Goal: Task Accomplishment & Management: Manage account settings

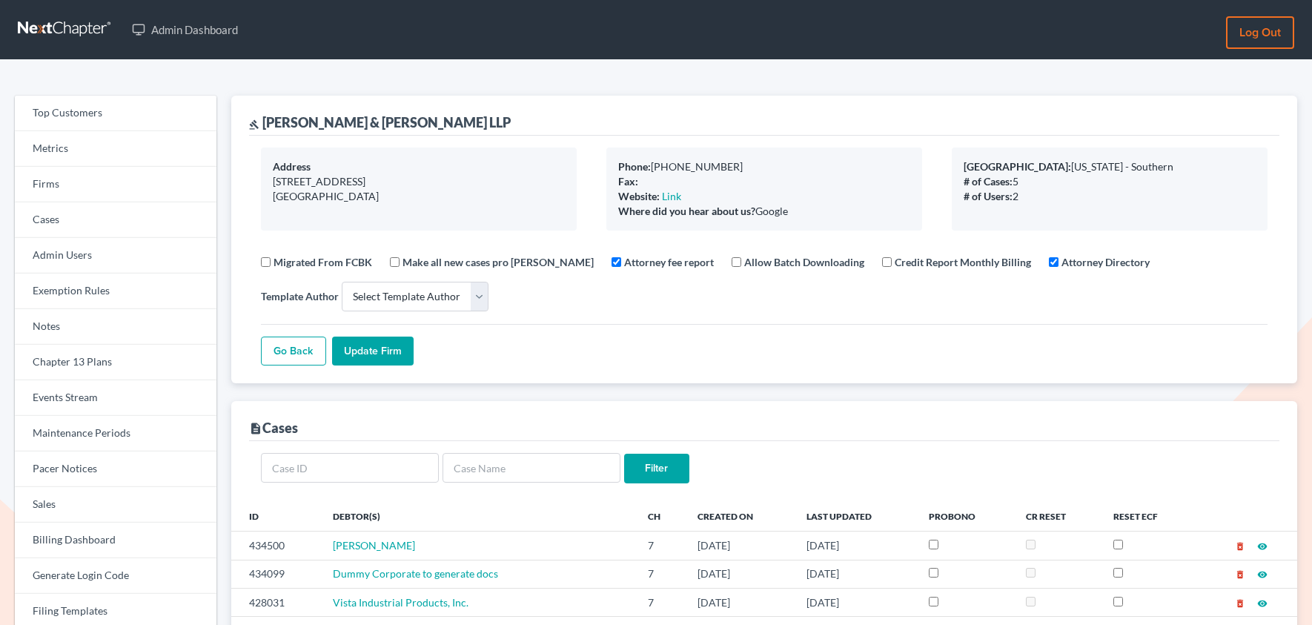
select select
click at [47, 188] on link "Firms" at bounding box center [116, 185] width 202 height 36
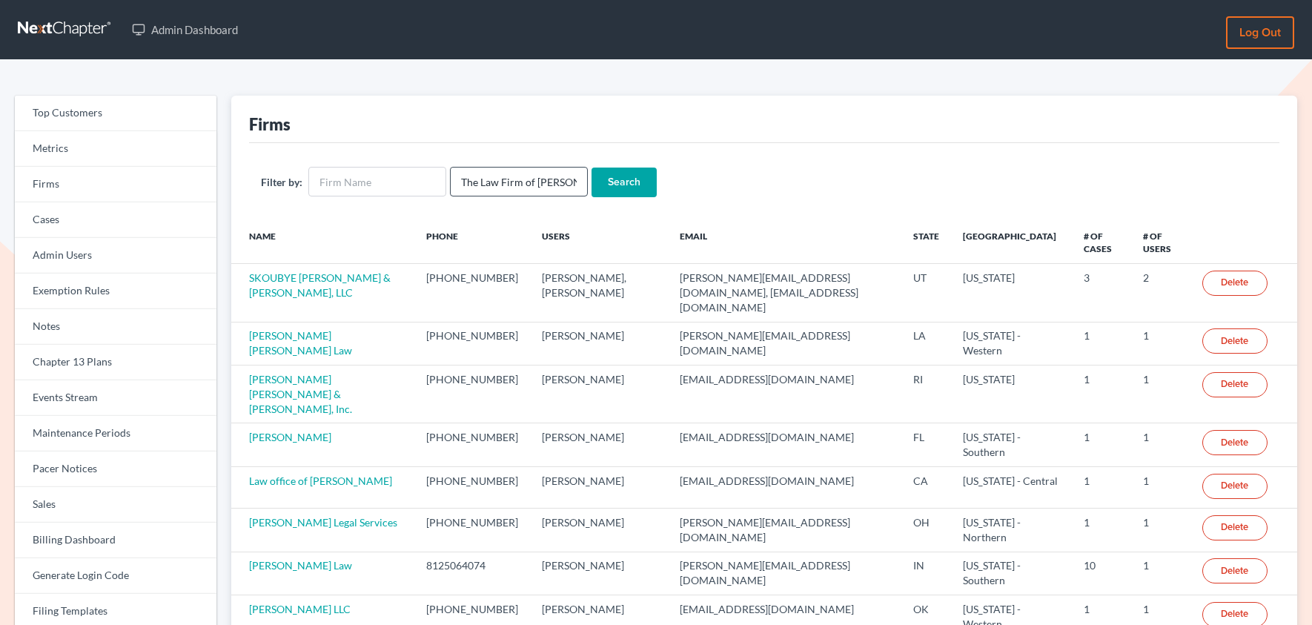
scroll to position [0, 165]
type input "The Law Firm of Cole & Associates PLLC dba Cole & Associates"
click at [399, 187] on input "text" at bounding box center [377, 182] width 138 height 30
paste input "The Law Firm of Cole & Associates PLLC dba Cole & Associates"
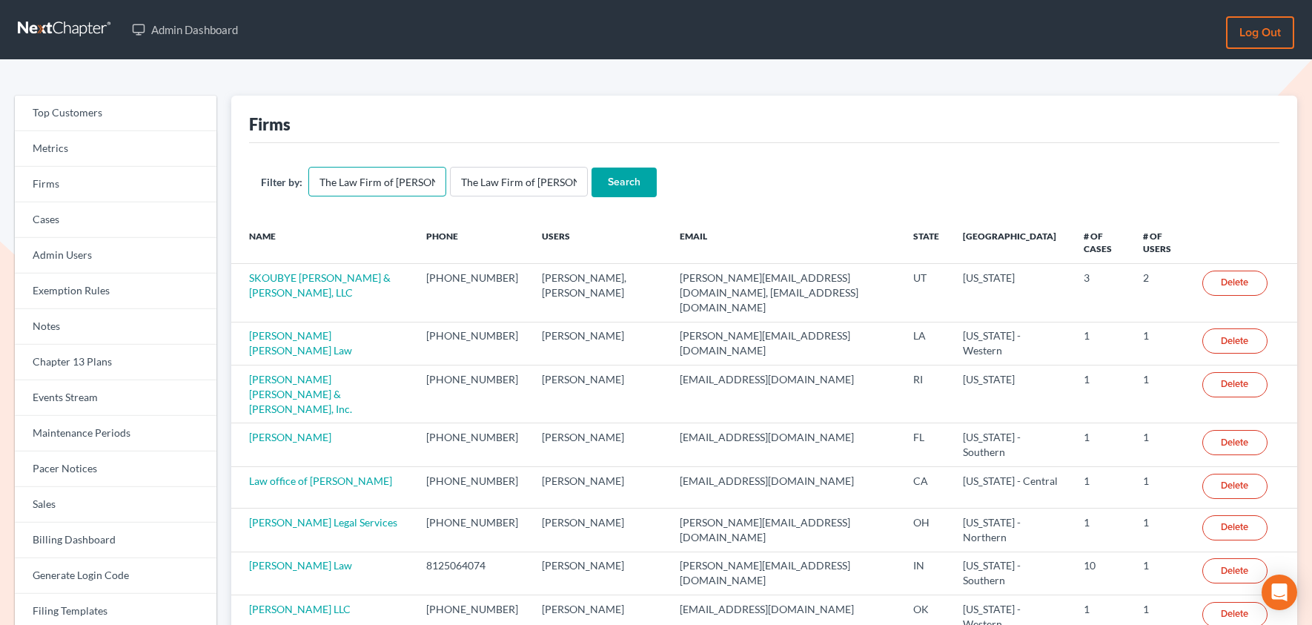
scroll to position [0, 167]
type input "The Law Firm of Cole & Associates PLLC dba Cole & Associates"
click at [511, 187] on input "The Law Firm of Cole & Associates PLLC dba Cole & Associates" at bounding box center [519, 182] width 138 height 30
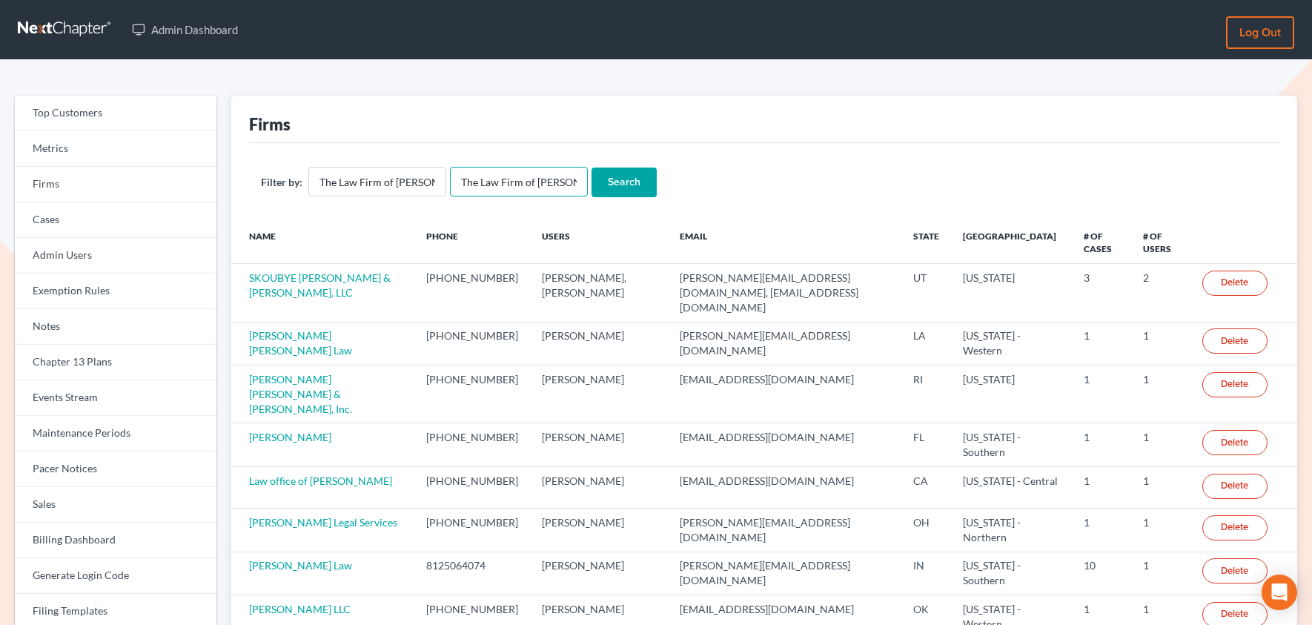
click at [511, 187] on input "The Law Firm of Cole & Associates PLLC dba Cole & Associates" at bounding box center [519, 182] width 138 height 30
click at [591, 168] on input "Search" at bounding box center [623, 183] width 65 height 30
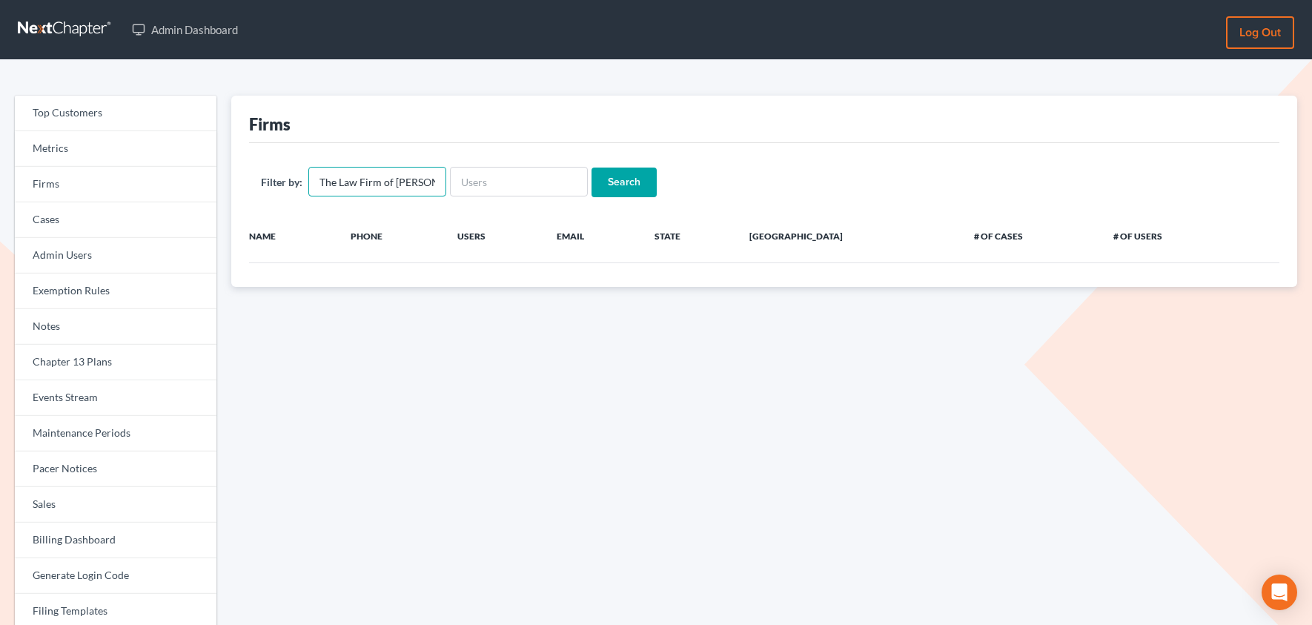
click at [373, 176] on input "The Law Firm of Cole & Associates PLLC dba Cole & Associates" at bounding box center [377, 182] width 138 height 30
drag, startPoint x: 419, startPoint y: 182, endPoint x: 495, endPoint y: 185, distance: 75.7
click at [495, 185] on form "Filter by: The Law Firm of Cole & Associates PLLC dba Cole & Associates Search" at bounding box center [764, 182] width 1006 height 30
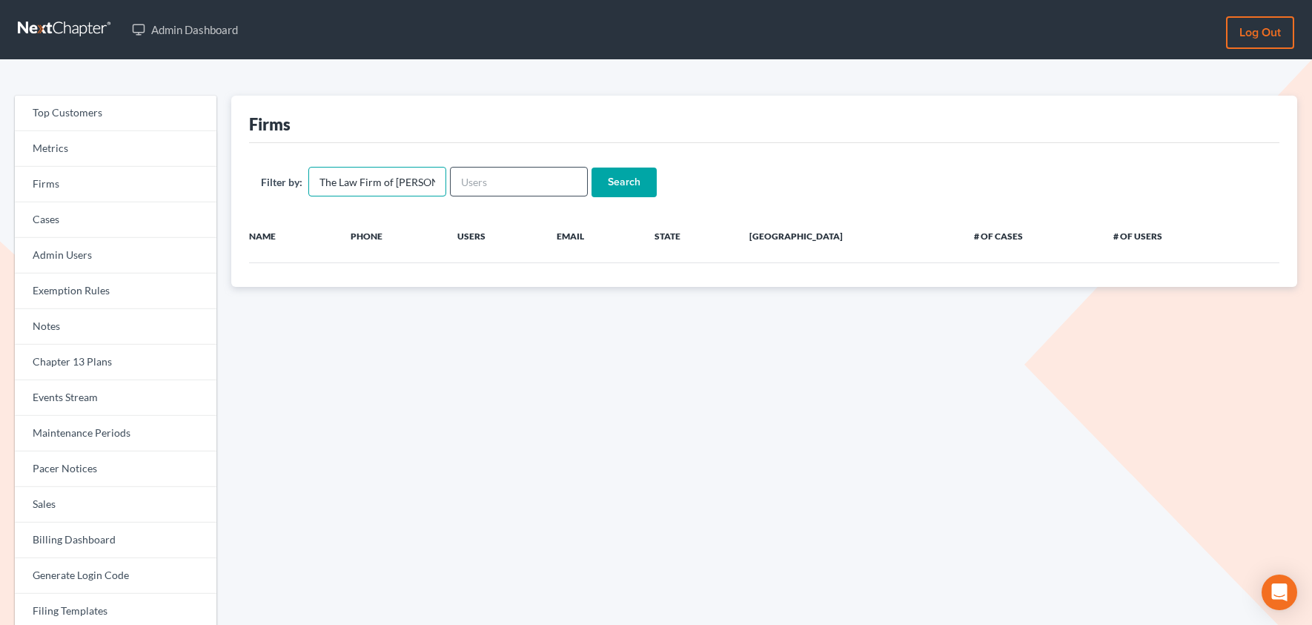
type input "The Law Firm of Cole &"
click at [591, 168] on input "Search" at bounding box center [623, 183] width 65 height 30
click at [433, 184] on input "The Law Firm of Cole &" at bounding box center [377, 182] width 138 height 30
type input "The Law Firm of Cole"
click at [591, 168] on input "Search" at bounding box center [623, 183] width 65 height 30
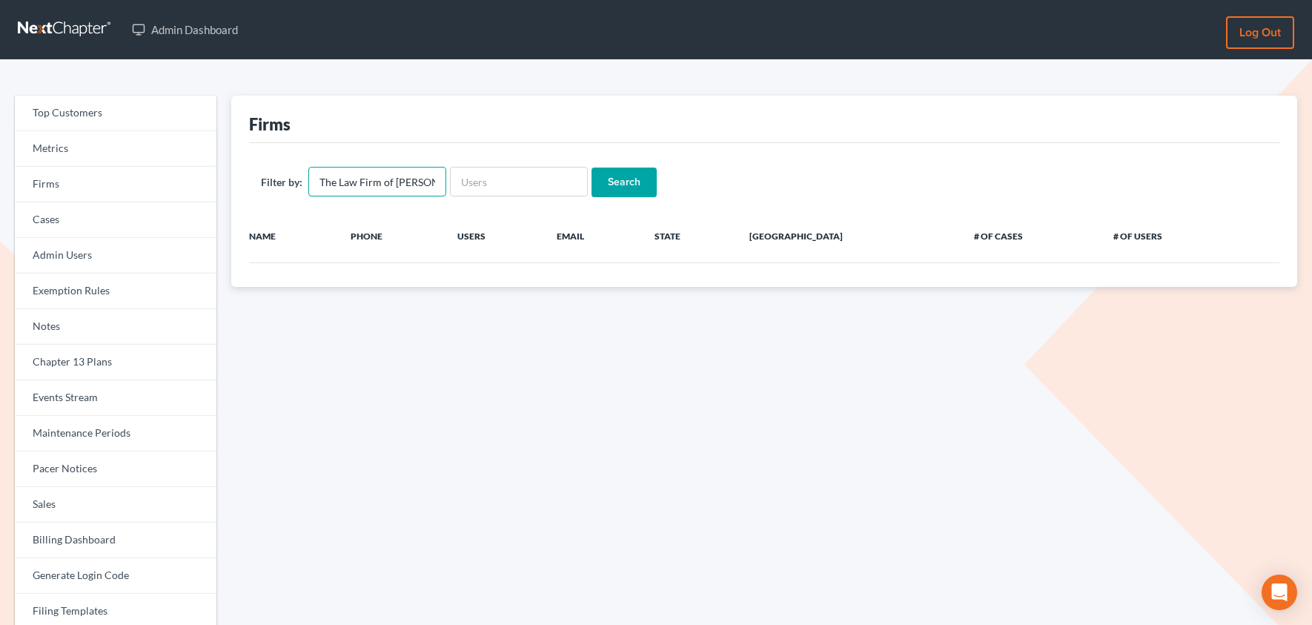
click at [379, 184] on input "The Law Firm of [PERSON_NAME]" at bounding box center [377, 182] width 138 height 30
click at [379, 184] on input "The Law Firm of Cole" at bounding box center [377, 182] width 138 height 30
type input "c"
click at [487, 182] on input "text" at bounding box center [519, 182] width 138 height 30
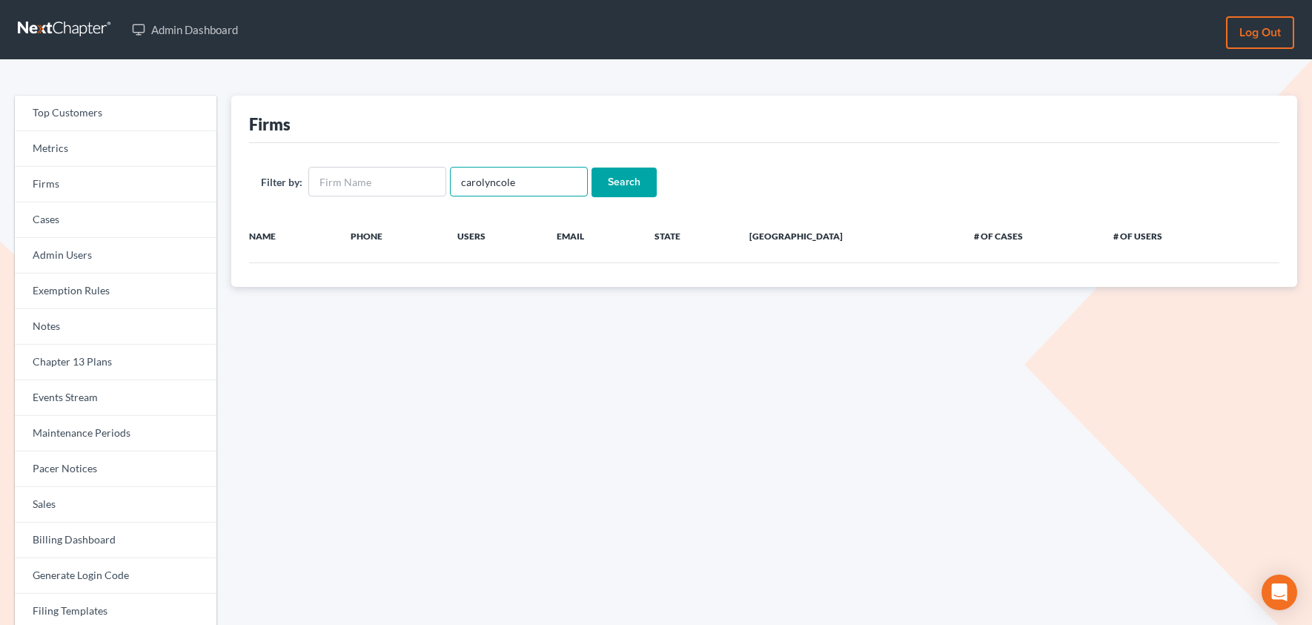
type input "carolyncole"
click at [591, 168] on input "Search" at bounding box center [623, 183] width 65 height 30
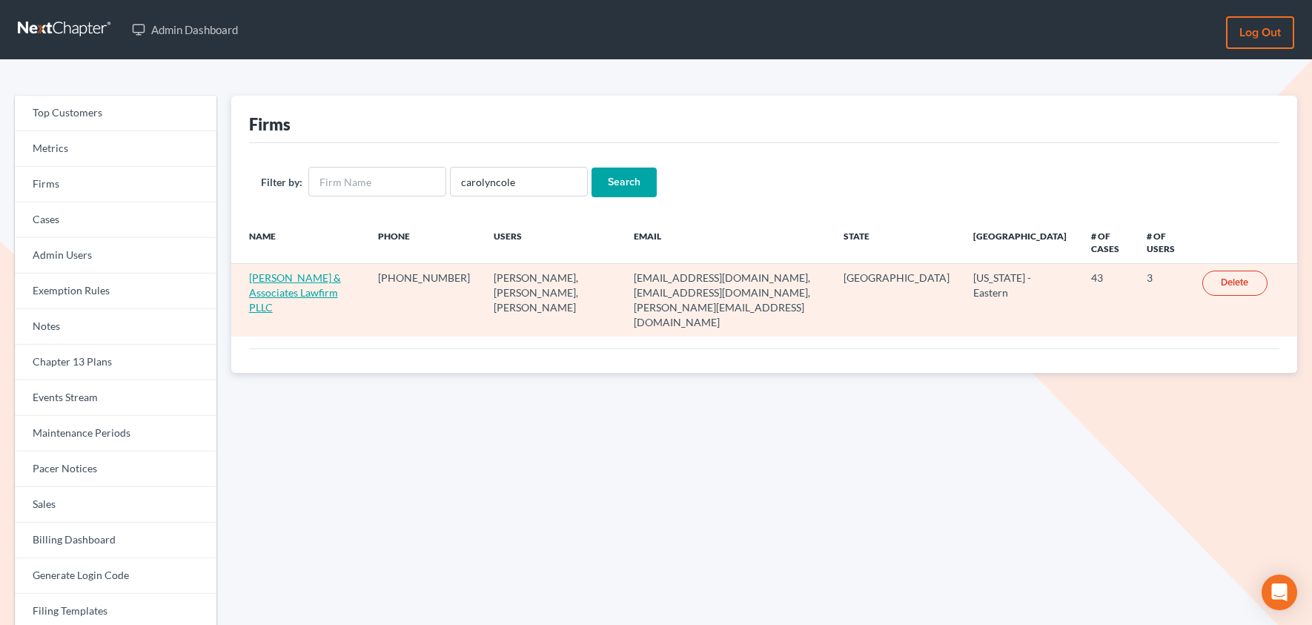
click at [341, 280] on link "Cole & Associates Lawfirm PLLC" at bounding box center [295, 292] width 92 height 42
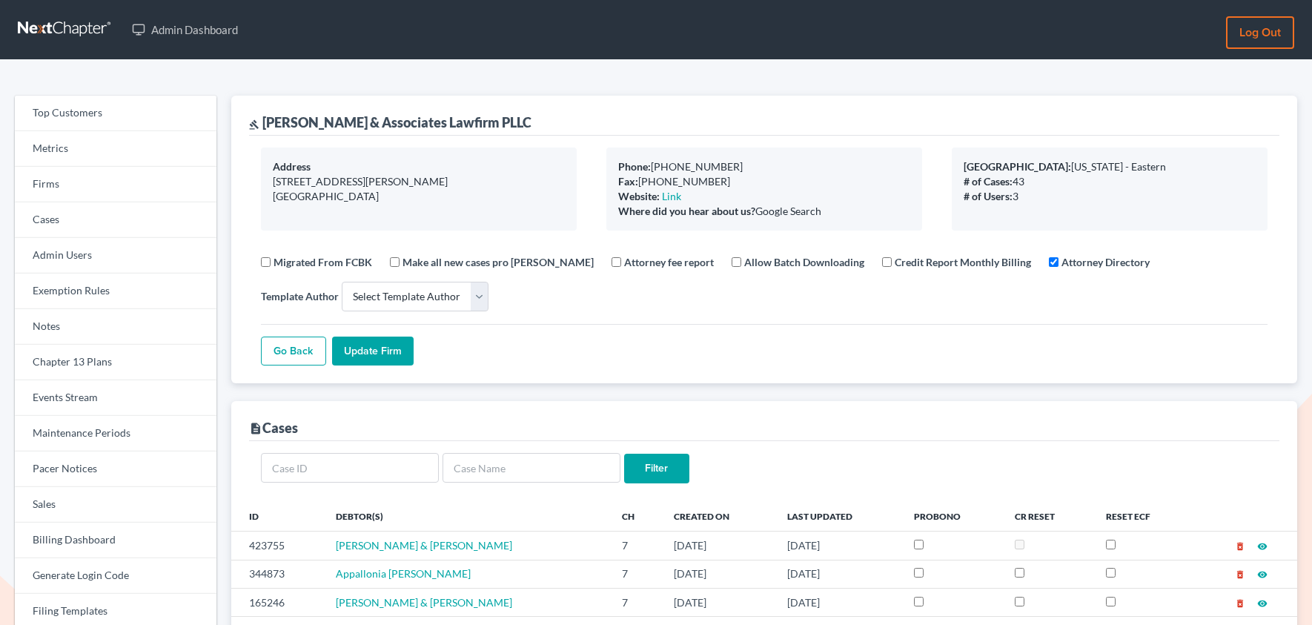
select select
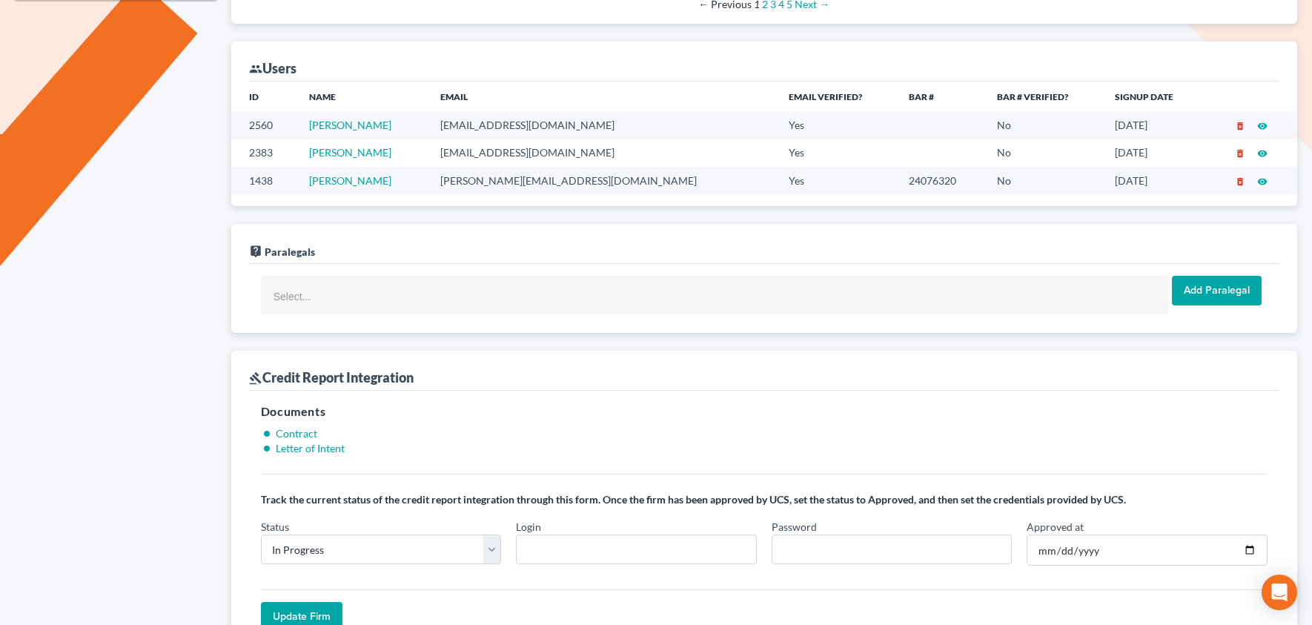
scroll to position [912, 0]
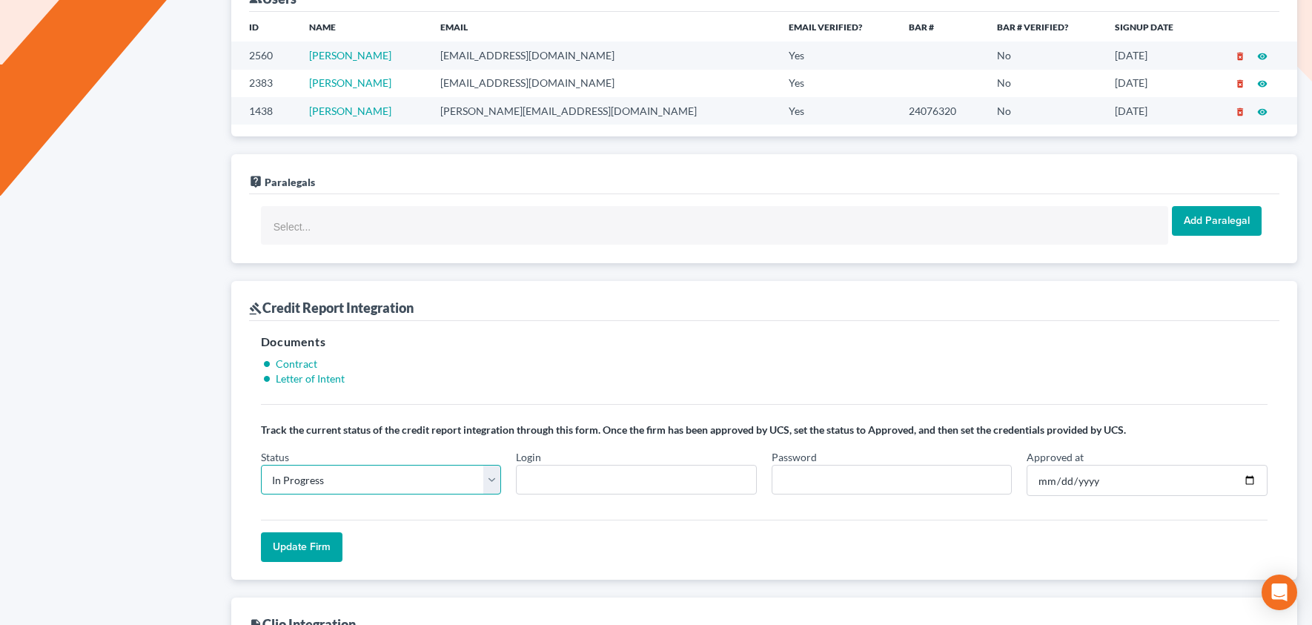
click at [482, 488] on select "In Progress Not Approved Approved Retry" at bounding box center [381, 480] width 241 height 30
select select "approved"
click at [261, 468] on select "In Progress Not Approved Approved Retry" at bounding box center [381, 480] width 241 height 30
click at [587, 484] on input "Login" at bounding box center [636, 480] width 241 height 30
paste input "[PERSON_NAME].[PERSON_NAME]"
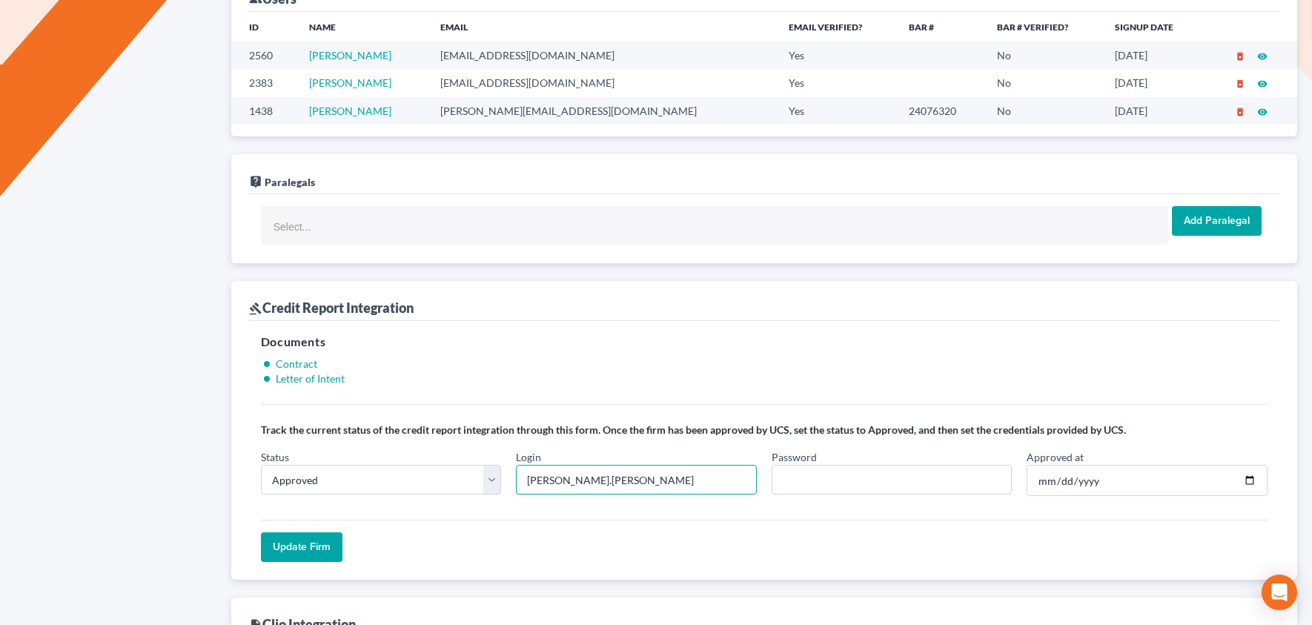
type input "[PERSON_NAME].[PERSON_NAME]"
click at [872, 485] on input "Password" at bounding box center [892, 480] width 241 height 30
paste input "NCEx8303!"
type input "NCEx8303!"
click at [1249, 481] on input "Approved at" at bounding box center [1147, 480] width 241 height 31
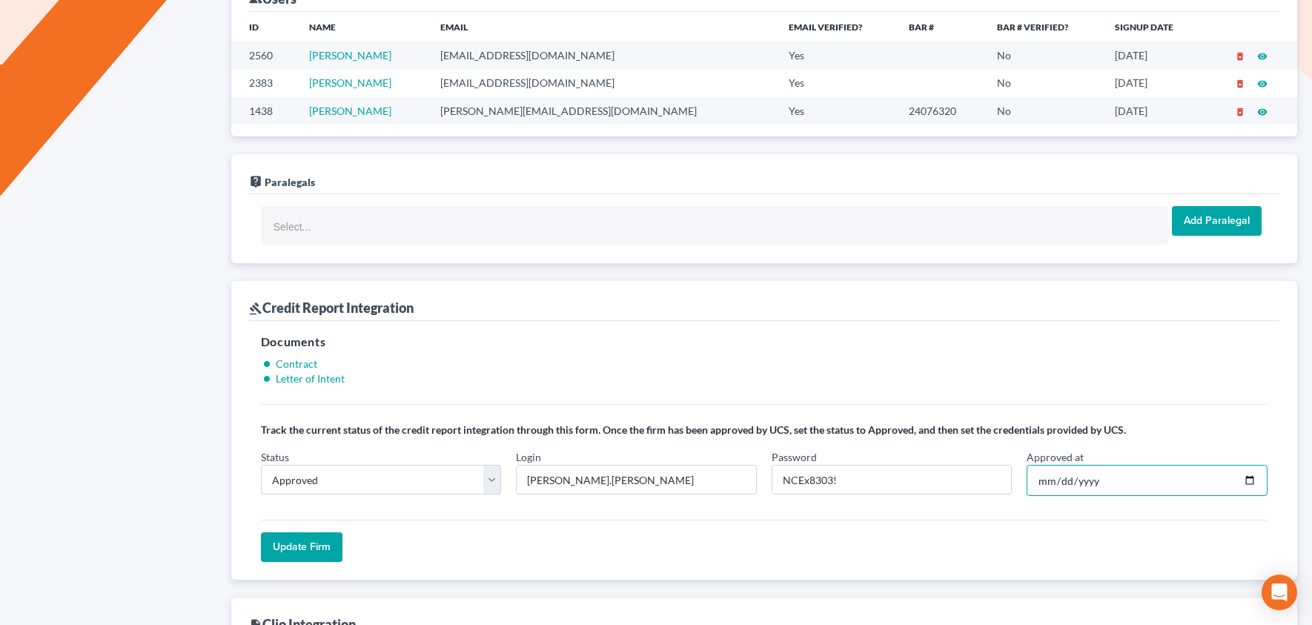
type input "[DATE]"
click at [299, 556] on input "Update Firm" at bounding box center [302, 547] width 82 height 30
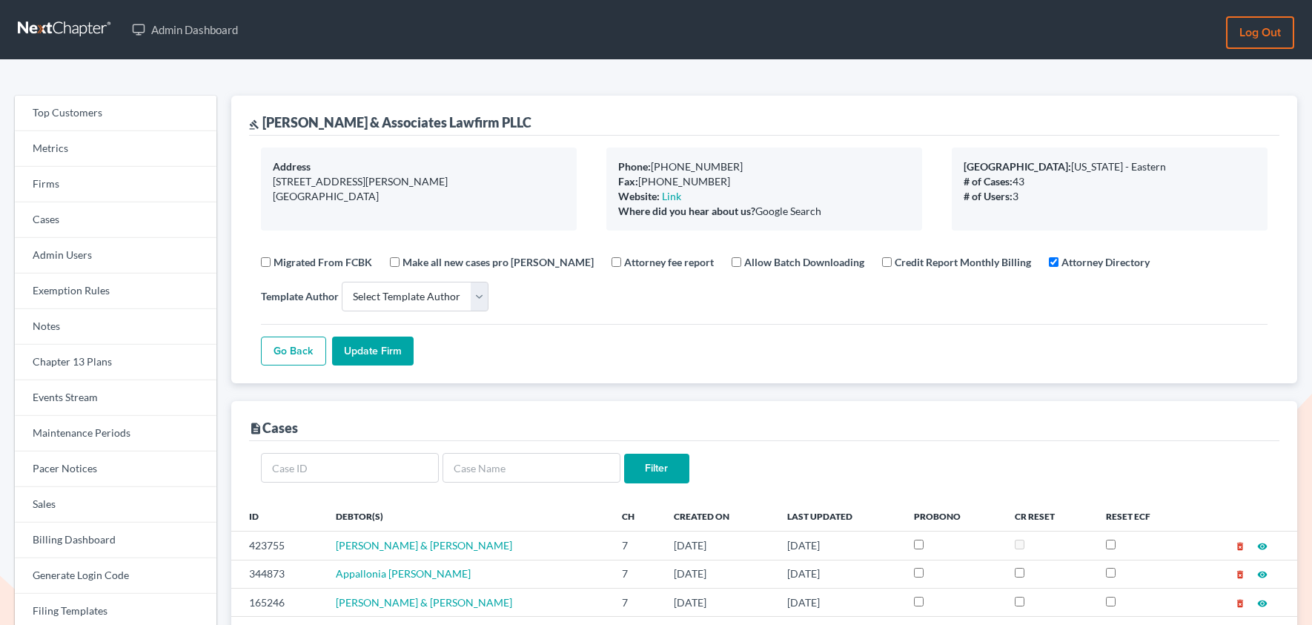
select select
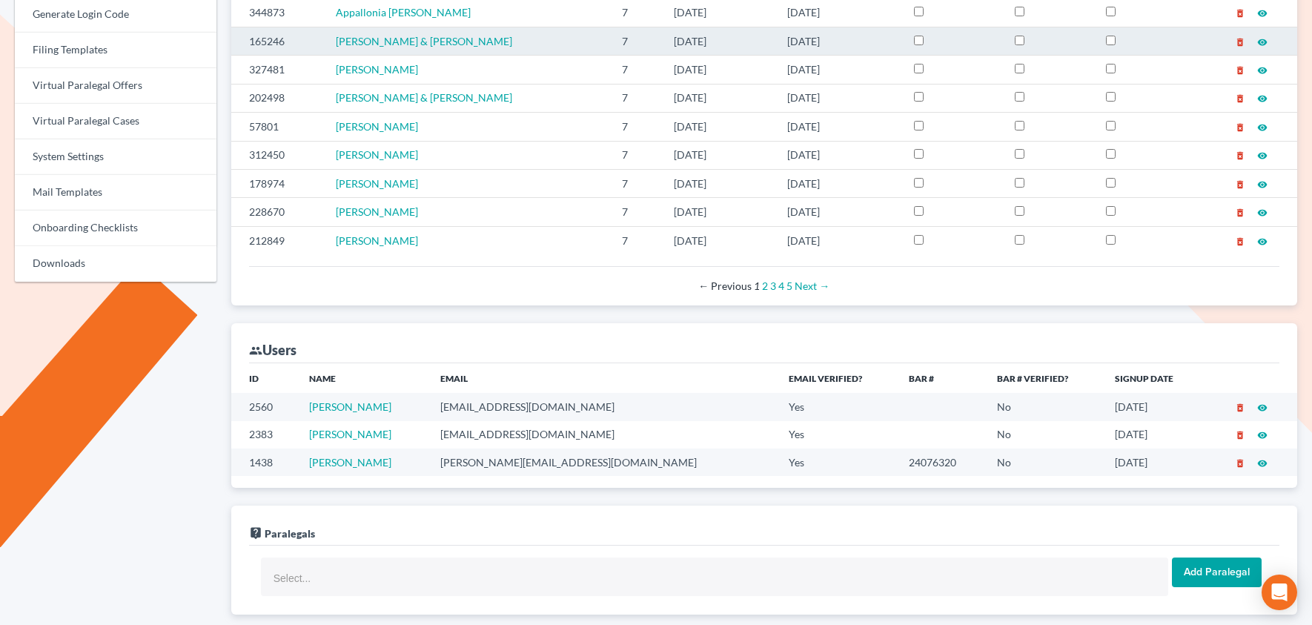
scroll to position [564, 0]
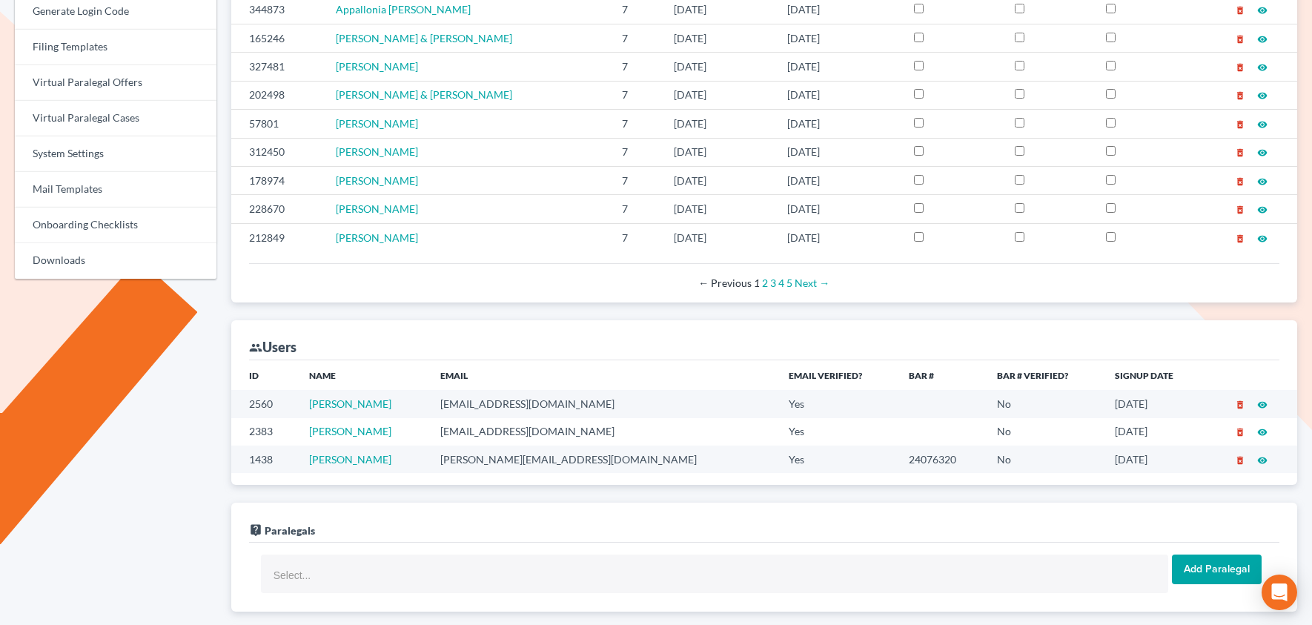
click at [495, 460] on td "[PERSON_NAME][EMAIL_ADDRESS][DOMAIN_NAME]" at bounding box center [602, 458] width 348 height 27
copy td "[PERSON_NAME][EMAIL_ADDRESS][DOMAIN_NAME]"
click at [481, 435] on td "[EMAIL_ADDRESS][DOMAIN_NAME]" at bounding box center [602, 431] width 348 height 27
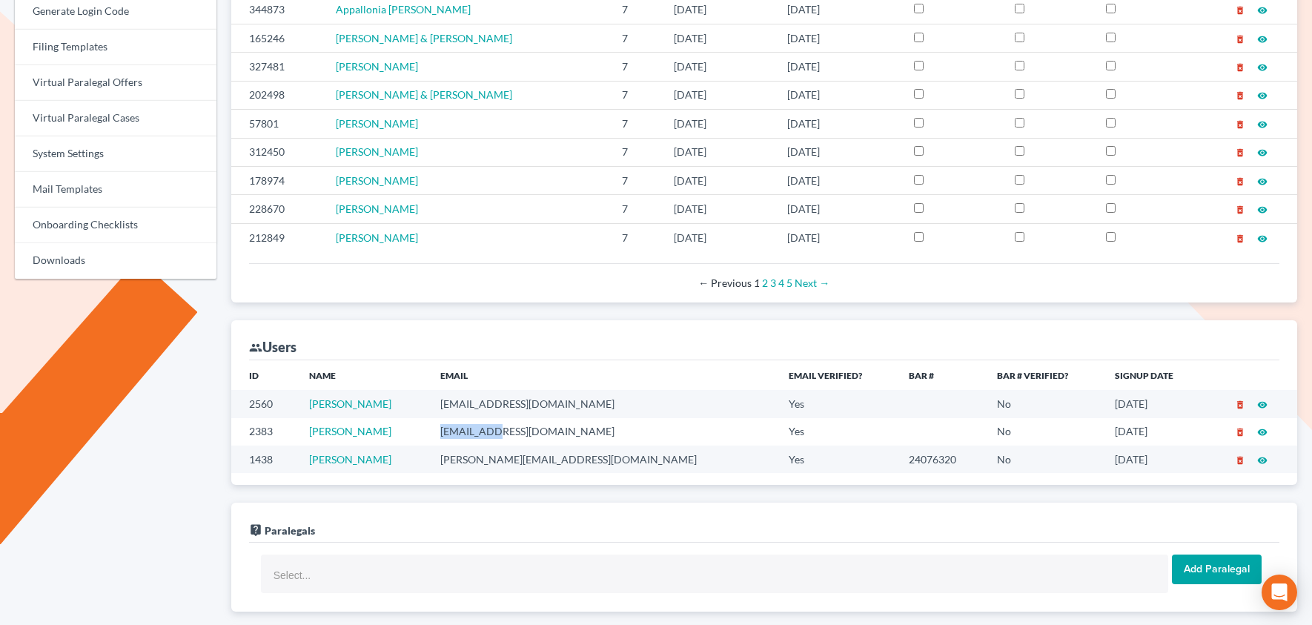
click at [481, 435] on td "[EMAIL_ADDRESS][DOMAIN_NAME]" at bounding box center [602, 431] width 348 height 27
copy td "[EMAIL_ADDRESS][DOMAIN_NAME]"
click at [509, 407] on td "[EMAIL_ADDRESS][DOMAIN_NAME]" at bounding box center [602, 403] width 348 height 27
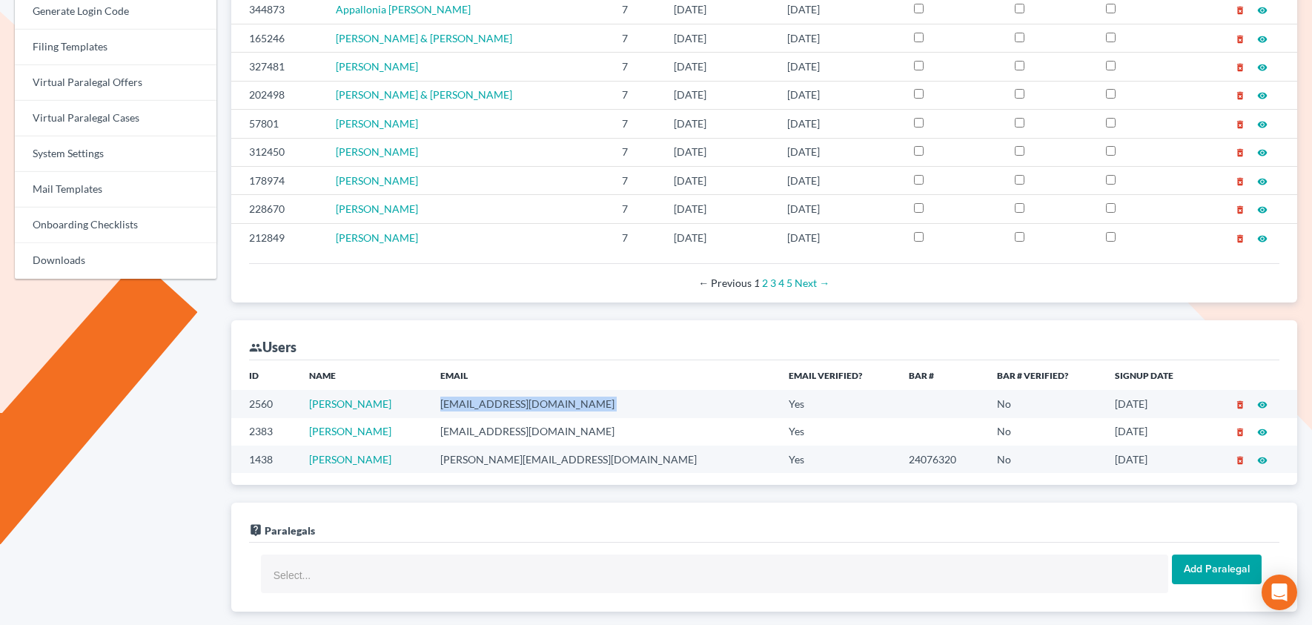
click at [509, 407] on td "[EMAIL_ADDRESS][DOMAIN_NAME]" at bounding box center [602, 403] width 348 height 27
copy td "[EMAIL_ADDRESS][DOMAIN_NAME]"
